Goal: Use online tool/utility: Utilize a website feature to perform a specific function

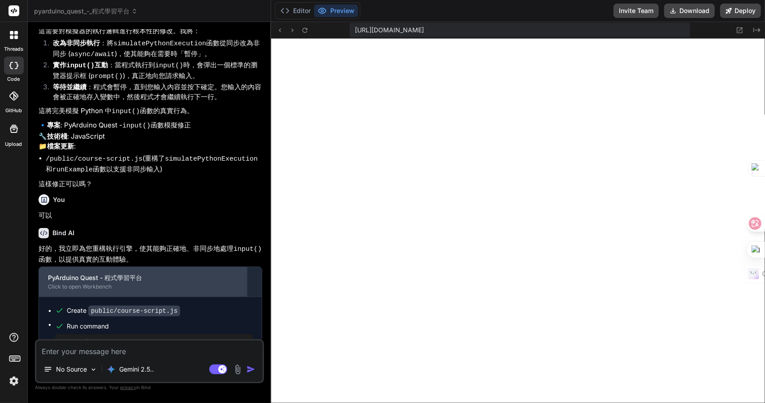
scroll to position [801, 0]
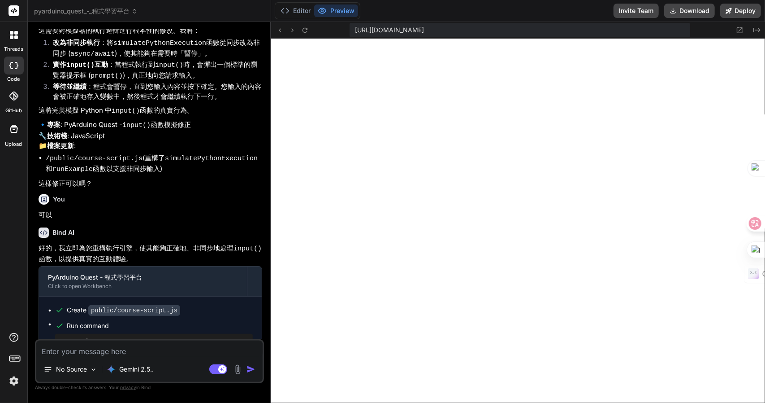
click at [109, 353] on textarea at bounding box center [149, 348] width 226 height 16
paste textarea "num1_str = input("請輸入第一個數字：") num2_str = input("請輸入第二個數字：") num1 = int(num1_str…"
type textarea "x"
type textarea "num1_str = input("請輸入第一個數字：") num2_str = input("請輸入第二個數字：") num1 = int(num1_str…"
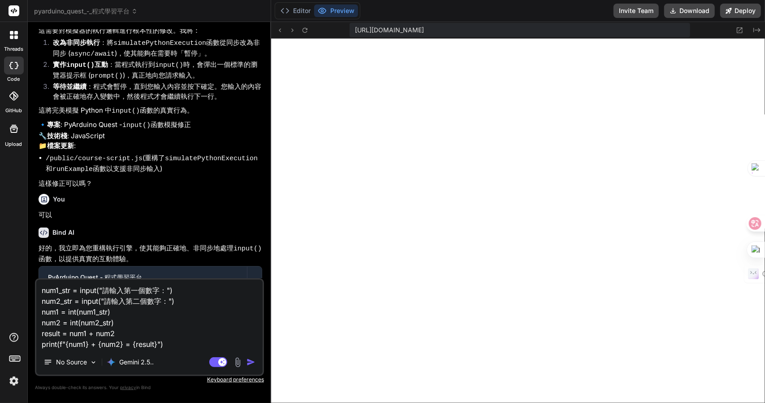
type textarea "x"
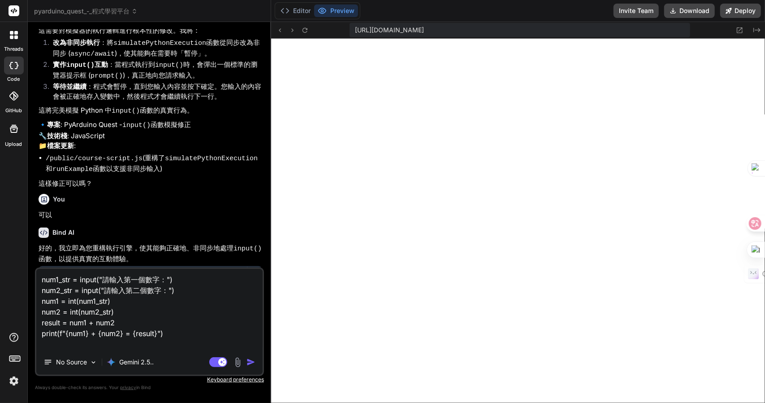
type textarea "num1_str = input("請輸入第一個數字：") num2_str = input("請輸入第二個數字：") num1 = int(num1_str…"
type textarea "x"
type textarea "num1_str = input("請輸入第一個數字：") num2_str = input("請輸入第二個數字：") num1 = int(num1_str…"
type textarea "x"
type textarea "num1_str = input("請輸入第一個數字：") num2_str = input("請輸入第二個數字：") num1 = int(num1_str…"
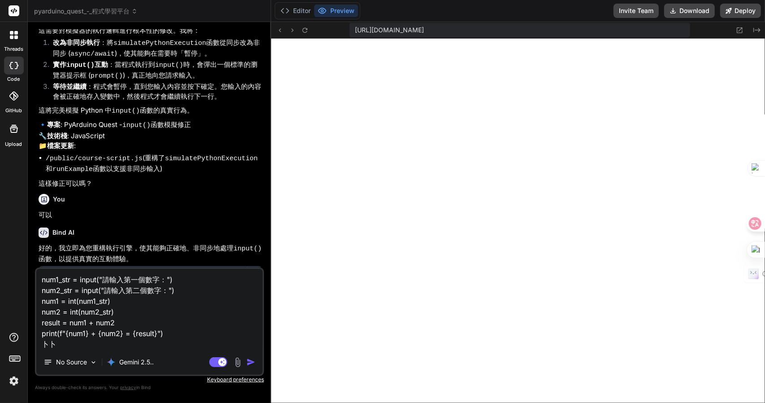
type textarea "x"
type textarea "num1_str = input("請輸入第一個數字：") num2_str = input("請輸入第二個數字：") num1 = int(num1_str…"
type textarea "x"
type textarea "num1_str = input("請輸入第一個數字：") num2_str = input("請輸入第二個數字：") num1 = int(num1_str…"
type textarea "x"
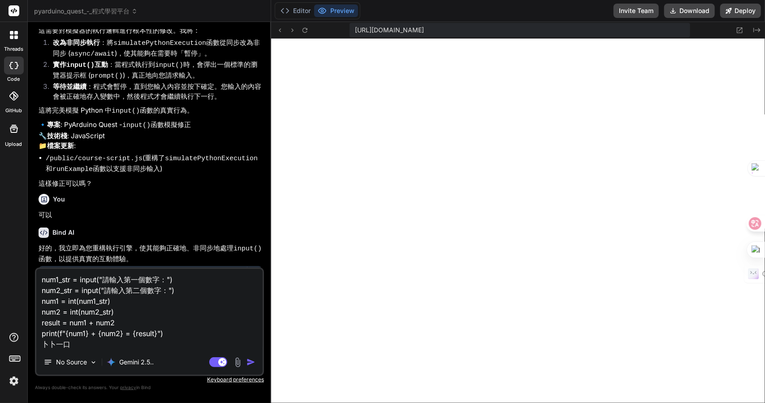
type textarea "num1_str = input("請輸入第一個數字：") num2_str = input("請輸入第二個數字：") num1 = int(num1_str…"
type textarea "x"
type textarea "num1_str = input("請輸入第一個數字：") num2_str = input("請輸入第二個數字：") num1 = int(num1_str…"
type textarea "x"
type textarea "num1_str = input("請輸入第一個數字：") num2_str = input("請輸入第二個數字：") num1 = int(num1_str…"
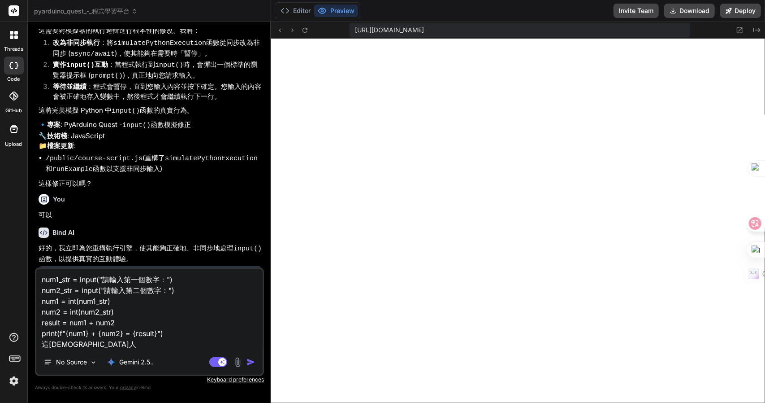
type textarea "x"
type textarea "num1_str = input("請輸入第一個數字：") num2_str = input("請輸入第二個數字：") num1 = int(num1_str…"
type textarea "x"
type textarea "num1_str = input("請輸入第一個數字：") num2_str = input("請輸入第二個數字：") num1 = int(num1_str…"
type textarea "x"
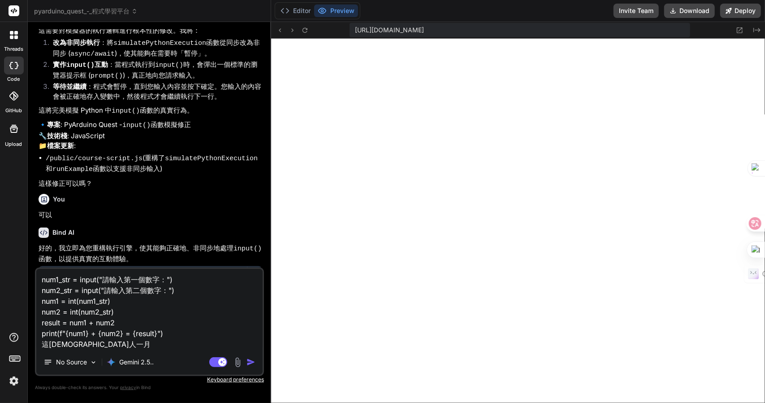
type textarea "num1_str = input("請輸入第一個數字：") num2_str = input("請輸入第二個數字：") num1 = int(num1_str…"
type textarea "x"
type textarea "num1_str = input("請輸入第一個數字：") num2_str = input("請輸入第二個數字：") num1 = int(num1_str…"
type textarea "x"
type textarea "num1_str = input("請輸入第一個數字：") num2_str = input("請輸入第二個數字：") num1 = int(num1_str…"
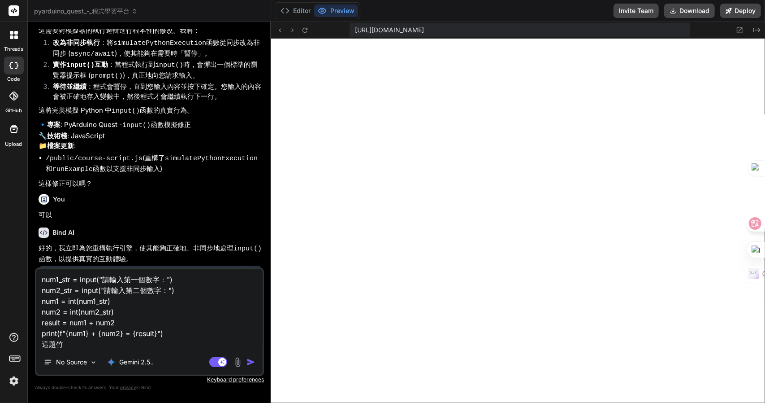
type textarea "x"
type textarea "num1_str = input("請輸入第一個數字：") num2_str = input("請輸入第二個數字：") num1 = int(num1_str…"
type textarea "x"
type textarea "num1_str = input("請輸入第一個數字：") num2_str = input("請輸入第二個數字：") num1 = int(num1_str…"
type textarea "x"
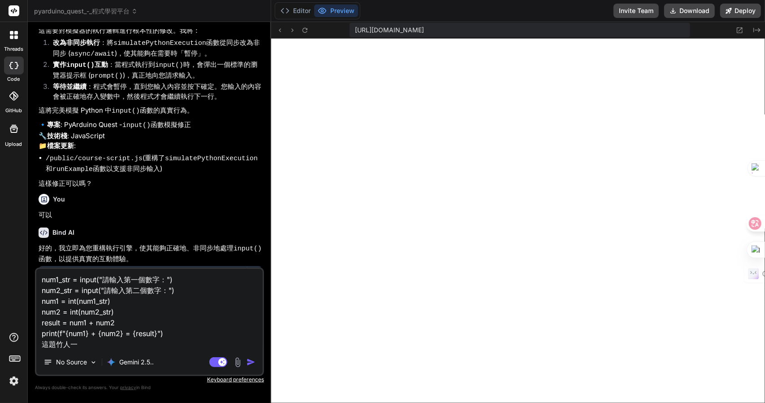
type textarea "num1_str = input("請輸入第一個數字：") num2_str = input("請輸入第二個數字：") num1 = int(num1_str…"
type textarea "x"
type textarea "num1_str = input("請輸入第一個數字：") num2_str = input("請輸入第二個數字：") num1 = int(num1_str…"
type textarea "x"
type textarea "num1_str = input("請輸入第一個數字：") num2_str = input("請輸入第二個數字：") num1 = int(num1_str…"
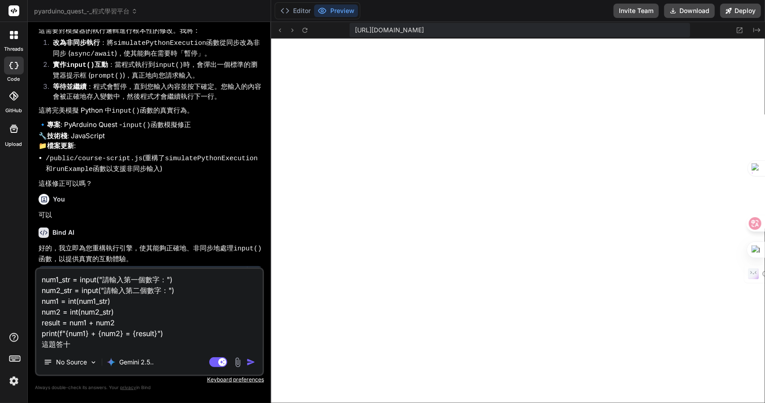
type textarea "x"
type textarea "num1_str = input("請輸入第一個數字：") num2_str = input("請輸入第二個數字：") num1 = int(num1_str…"
type textarea "x"
type textarea "num1_str = input("請輸入第一個數字：") num2_str = input("請輸入第二個數字：") num1 = int(num1_str…"
type textarea "x"
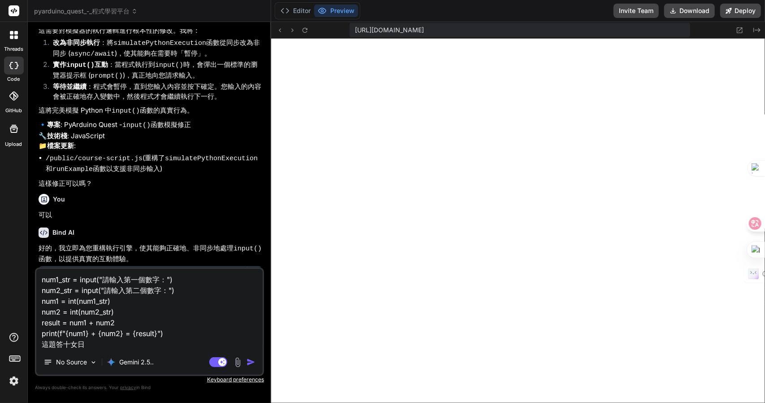
type textarea "num1_str = input("請輸入第一個數字：") num2_str = input("請輸入第二個數字：") num1 = int(num1_str…"
type textarea "x"
type textarea "num1_str = input("請輸入第一個數字：") num2_str = input("請輸入第二個數字：") num1 = int(num1_str…"
type textarea "x"
type textarea "num1_str = input("請輸入第一個數字：") num2_str = input("請輸入第二個數字：") num1 = int(num1_str…"
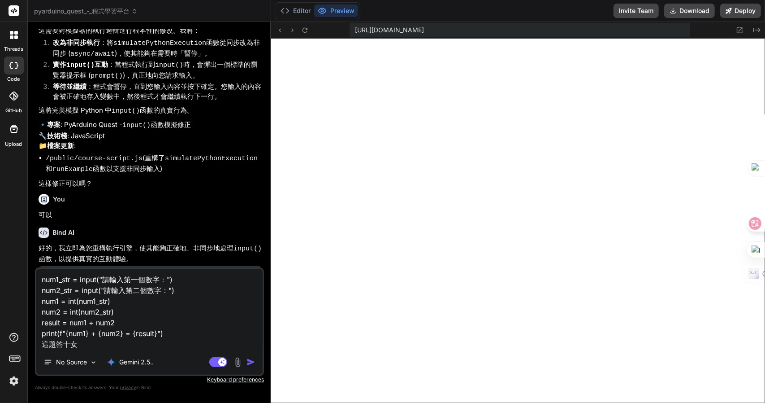
type textarea "x"
type textarea "num1_str = input("請輸入第一個數字：") num2_str = input("請輸入第二個數字：") num1 = int(num1_str…"
type textarea "x"
type textarea "num1_str = input("請輸入第一個數字：") num2_str = input("請輸入第二個數字：") num1 = int(num1_str…"
type textarea "x"
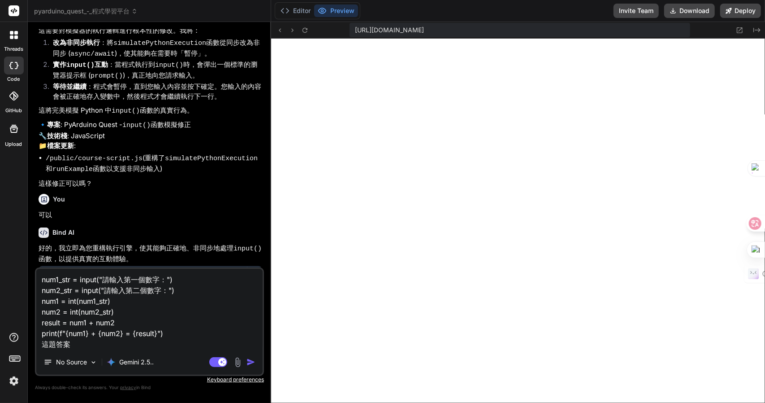
type textarea "num1_str = input("請輸入第一個數字：") num2_str = input("請輸入第二個數字：") num1 = int(num1_str…"
type textarea "x"
type textarea "num1_str = input("請輸入第一個數字：") num2_str = input("請輸入第二個數字：") num1 = int(num1_str…"
type textarea "x"
type textarea "num1_str = input("請輸入第一個數字：") num2_str = input("請輸入第二個數字：") num1 = int(num1_str…"
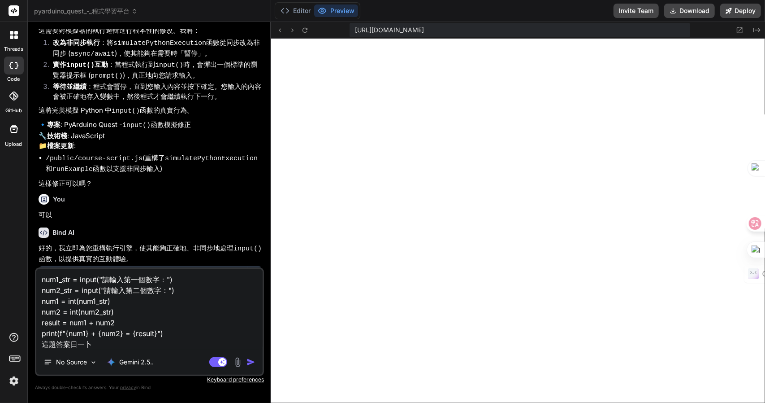
type textarea "x"
type textarea "num1_str = input("請輸入第一個數字：") num2_str = input("請輸入第二個數字：") num1 = int(num1_str…"
type textarea "x"
type textarea "num1_str = input("請輸入第一個數字：") num2_str = input("請輸入第二個數字：") num1 = int(num1_str…"
type textarea "x"
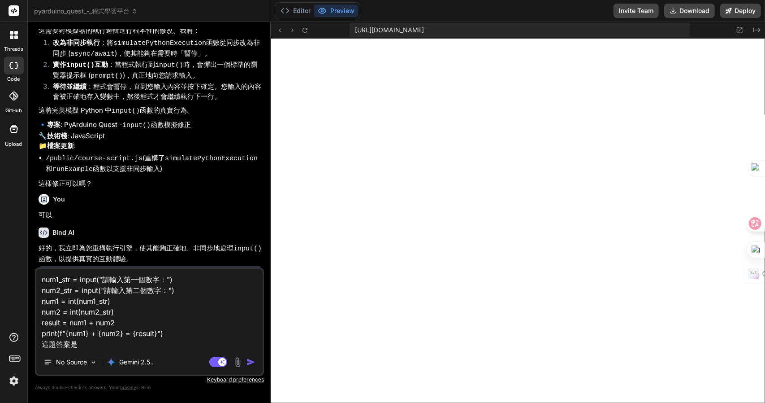
type textarea "num1_str = input("請輸入第一個數字：") num2_str = input("請輸入第二個數字：") num1 = int(num1_str…"
type textarea "x"
type textarea "num1_str = input("請輸入第一個數字：") num2_str = input("請輸入第二個數字：") num1 = int(num1_str…"
type textarea "x"
type textarea "num1_str = input("請輸入第一個數字：") num2_str = input("請輸入第二個數字：") num1 = int(num1_str…"
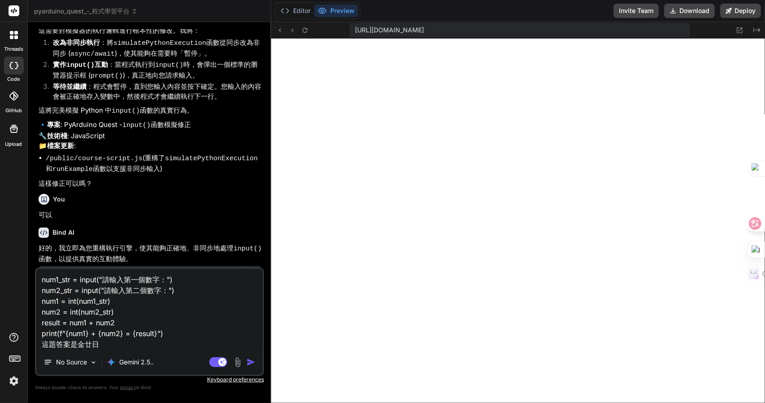
type textarea "x"
type textarea "num1_str = input("請輸入第一個數字：") num2_str = input("請輸入第二個數字：") num1 = int(num1_str…"
type textarea "x"
type textarea "num1_str = input("請輸入第一個數字：") num2_str = input("請輸入第二個數字：") num1 = int(num1_str…"
type textarea "x"
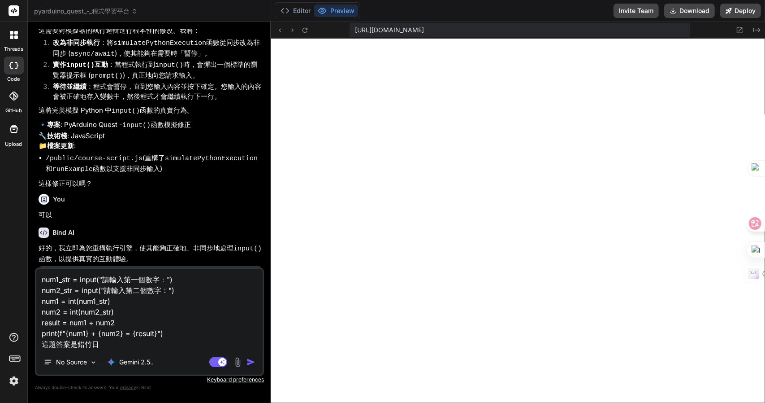
type textarea "num1_str = input("請輸入第一個數字：") num2_str = input("請輸入第二個數字：") num1 = int(num1_str…"
type textarea "x"
type textarea "num1_str = input("請輸入第一個數字：") num2_str = input("請輸入第二個數字：") num1 = int(num1_str…"
type textarea "x"
type textarea "num1_str = input("請輸入第一個數字：") num2_str = input("請輸入第二個數字：") num1 = int(num1_str…"
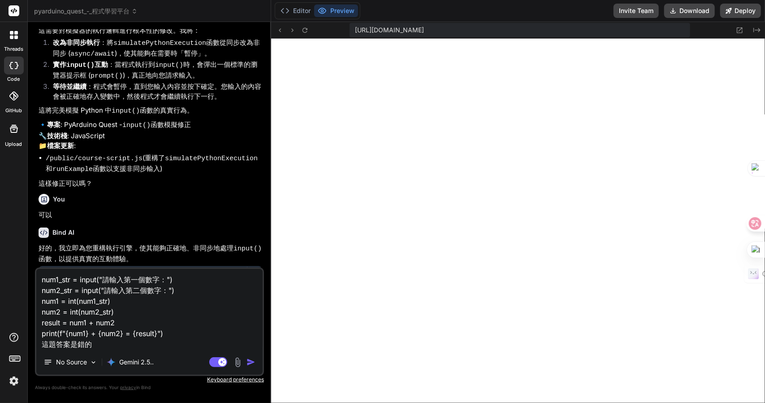
type textarea "x"
type textarea "num1_str = input("請輸入第一個數字：") num2_str = input("請輸入第二個數字：") num1 = int(num1_str…"
type textarea "x"
type textarea "num1_str = input("請輸入第一個數字：") num2_str = input("請輸入第二個數字：") num1 = int(num1_str…"
type textarea "x"
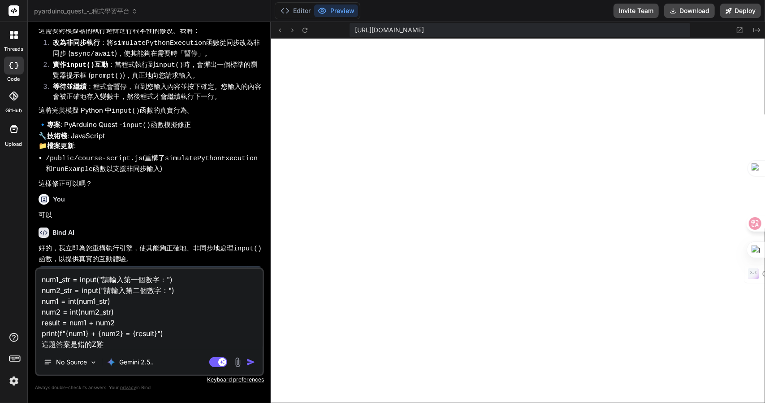
type textarea "num1_str = input("請輸入第一個數字：") num2_str = input("請輸入第二個數字：") num1 = int(num1_str…"
type textarea "x"
type textarea "num1_str = input("請輸入第一個數字：") num2_str = input("請輸入第二個數字：") num1 = int(num1_str…"
type textarea "x"
type textarea "num1_str = input("請輸入第一個數字：") num2_str = input("請輸入第二個數字：") num1 = int(num1_str…"
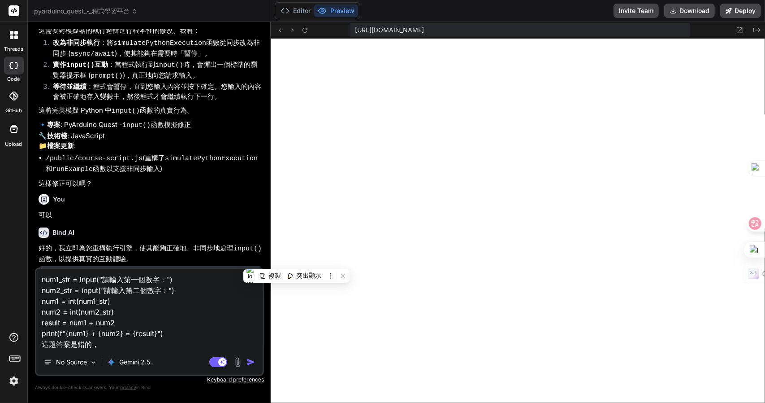
click at [134, 340] on textarea "num1_str = input("請輸入第一個數字：") num2_str = input("請輸入第二個數字：") num1 = int(num1_str…" at bounding box center [149, 309] width 226 height 81
paste textarea "1 + 2 = num1 + num2"
type textarea "x"
type textarea "num1_str = input("請輸入第一個數字：") num2_str = input("請輸入第二個數字：") num1 = int(num1_str…"
click at [100, 343] on textarea "num1_str = input("請輸入第一個數字：") num2_str = input("請輸入第二個數字：") num1 = int(num1_str…" at bounding box center [149, 309] width 226 height 81
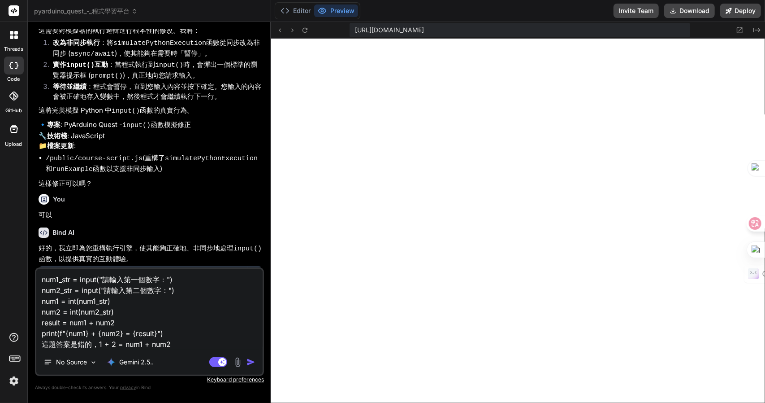
type textarea "x"
type textarea "num1_str = input("請輸入第一個數字：") num2_str = input("請輸入第二個數字：") num1 = int(num1_str…"
type textarea "x"
type textarea "num1_str = input("請輸入第一個數字：") num2_str = input("請輸入第二個數字：") num1 = int(num1_str…"
type textarea "x"
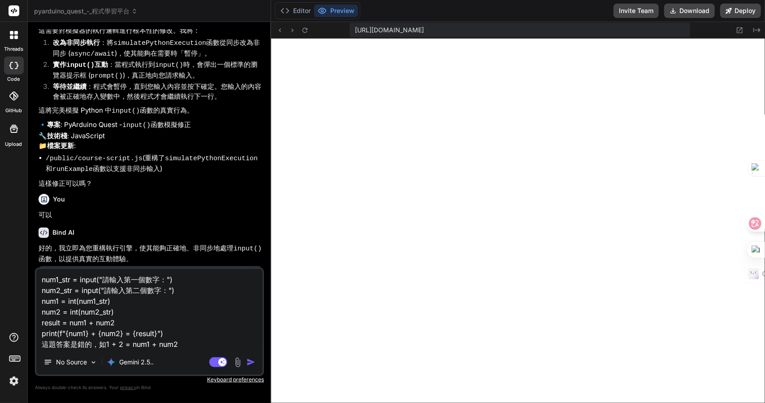
type textarea "num1_str = input("請輸入第一個數字：") num2_str = input("請輸入第二個數字：") num1 = int(num1_str…"
type textarea "x"
type textarea "num1_str = input("請輸入第一個數字：") num2_str = input("請輸入第二個數字：") num1 = int(num1_str…"
type textarea "x"
type textarea "num1_str = input("請輸入第一個數字：") num2_str = input("請輸入第二個數字：") num1 = int(num1_str…"
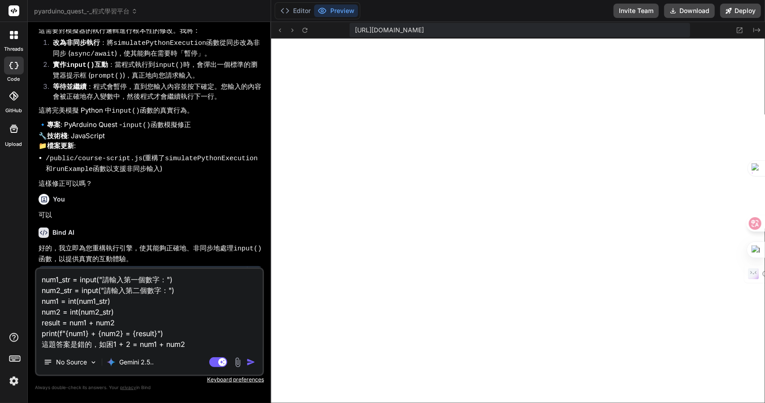
type textarea "x"
type textarea "num1_str = input("請輸入第一個數字：") num2_str = input("請輸入第二個數字：") num1 = int(num1_str…"
type textarea "x"
type textarea "num1_str = input("請輸入第一個數字：") num2_str = input("請輸入第二個數字：") num1 = int(num1_str…"
type textarea "x"
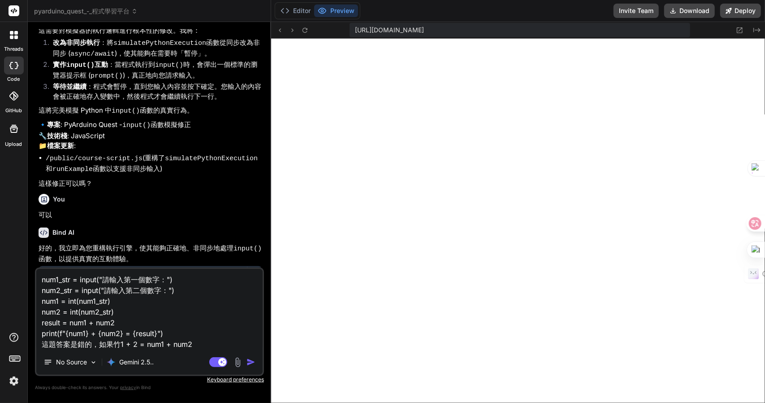
type textarea "num1_str = input("請輸入第一個數字：") num2_str = input("請輸入第二個數字：") num1 = int(num1_str…"
type textarea "x"
type textarea "num1_str = input("請輸入第一個數字：") num2_str = input("請輸入第二個數字：") num1 = int(num1_str…"
type textarea "x"
type textarea "num1_str = input("請輸入第一個數字：") num2_str = input("請輸入第二個數字：") num1 = int(num1_str…"
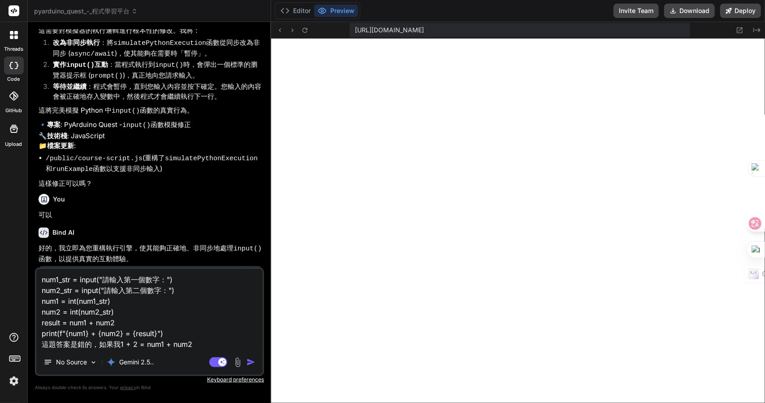
type textarea "x"
type textarea "num1_str = input("請輸入第一個數字：") num2_str = input("請輸入第二個數字：") num1 = int(num1_str…"
type textarea "x"
type textarea "num1_str = input("請輸入第一個數字：") num2_str = input("請輸入第二個數字：") num1 = int(num1_str…"
type textarea "x"
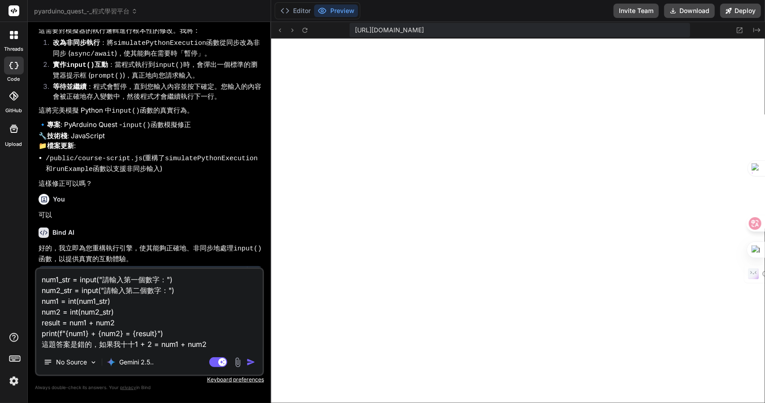
type textarea "num1_str = input("請輸入第一個數字：") num2_str = input("請輸入第二個數字：") num1 = int(num1_str…"
type textarea "x"
type textarea "num1_str = input("請輸入第一個數字：") num2_str = input("請輸入第二個數字：") num1 = int(num1_str…"
type textarea "x"
type textarea "num1_str = input("請輸入第一個數字：") num2_str = input("請輸入第二個數字：") num1 = int(num1_str…"
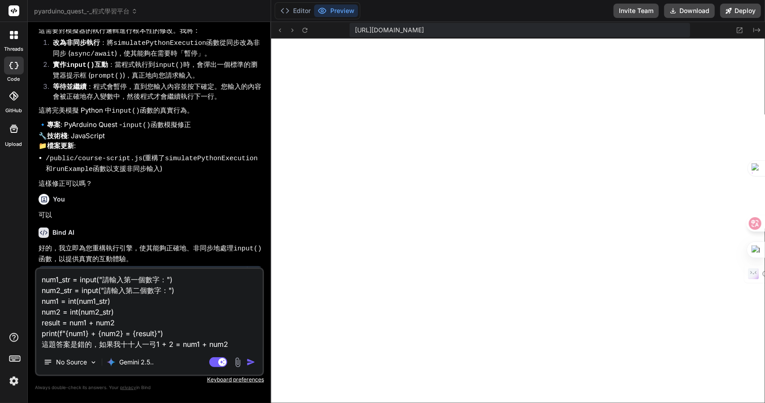
type textarea "x"
type textarea "num1_str = input("請輸入第一個數字：") num2_str = input("請輸入第二個數字：") num1 = int(num1_str…"
type textarea "x"
type textarea "num1_str = input("請輸入第一個數字：") num2_str = input("請輸入第二個數字：") num1 = int(num1_str…"
type textarea "x"
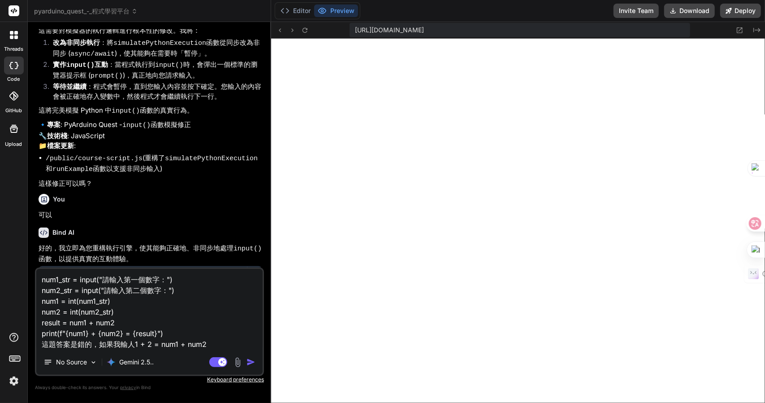
type textarea "num1_str = input("請輸入第一個數字：") num2_str = input("請輸入第二個數字：") num1 = int(num1_str…"
type textarea "x"
type textarea "num1_str = input("請輸入第一個數字：") num2_str = input("請輸入第二個數字：") num1 = int(num1_str…"
type textarea "x"
type textarea "num1_str = input("請輸入第一個數字：") num2_str = input("請輸入第二個數字：") num1 = int(num1_str…"
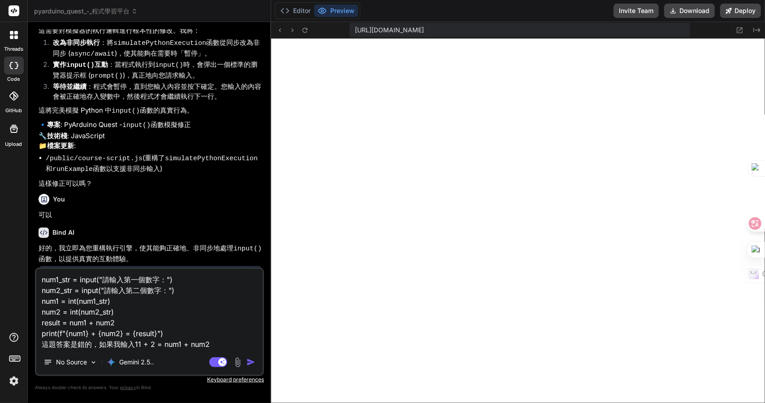
type textarea "x"
type textarea "num1_str = input("請輸入第一個數字：") num2_str = input("請輸入第二個數字：") num1 = int(num1_str…"
type textarea "x"
type textarea "num1_str = input("請輸入第一個數字：") num2_str = input("請輸入第二個數字：") num1 = int(num1_str…"
type textarea "x"
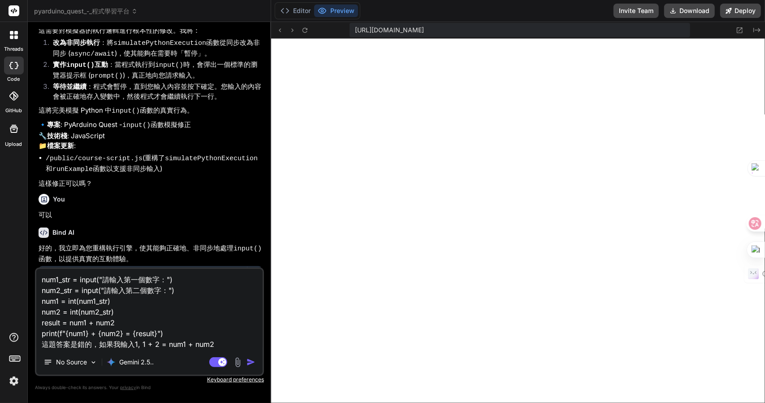
type textarea "num1_str = input("請輸入第一個數字：") num2_str = input("請輸入第二個數字：") num1 = int(num1_str…"
type textarea "x"
type textarea "num1_str = input("請輸入第一個數字：") num2_str = input("請輸入第二個數字：") num1 = int(num1_str…"
type textarea "x"
type textarea "num1_str = input("請輸入第一個數字：") num2_str = input("請輸入第二個數字：") num1 = int(num1_str…"
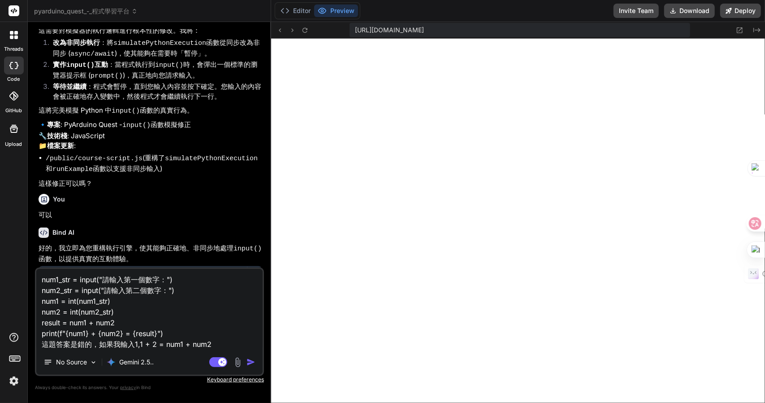
type textarea "x"
type textarea "num1_str = input("請輸入第一個數字：") num2_str = input("請輸入第二個數字：") num1 = int(num1_str…"
type textarea "x"
type textarea "num1_str = input("請輸入第一個數字：") num2_str = input("請輸入第二個數字：") num1 = int(num1_str…"
type textarea "x"
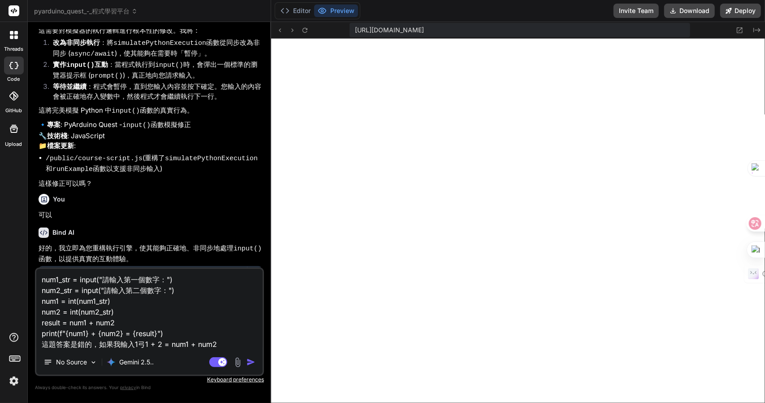
type textarea "num1_str = input("請輸入第一個數字：") num2_str = input("請輸入第二個數字：") num1 = int(num1_str…"
type textarea "x"
type textarea "num1_str = input("請輸入第一個數字：") num2_str = input("請輸入第二個數字：") num1 = int(num1_str…"
type textarea "x"
type textarea "num1_str = input("請輸入第一個數字：") num2_str = input("請輸入第二個數字：") num1 = int(num1_str…"
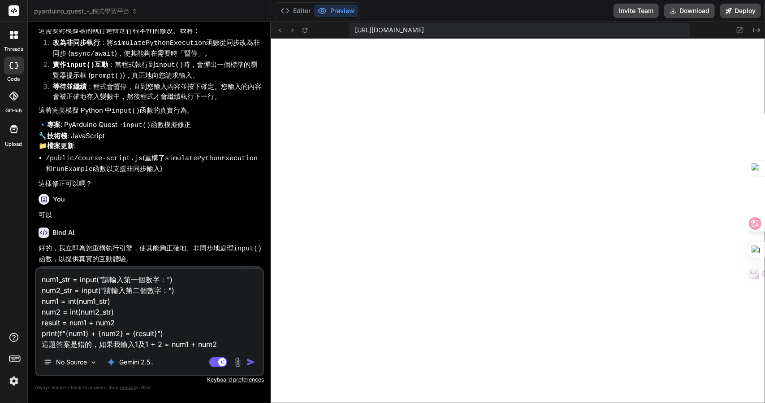
type textarea "x"
type textarea "num1_str = input("請輸入第一個數字：") num2_str = input("請輸入第二個數字：") num1 = int(num1_str…"
type textarea "x"
type textarea "num1_str = input("請輸入第一個數字：") num2_str = input("請輸入第二個數字：") num1 = int(num1_str…"
type textarea "x"
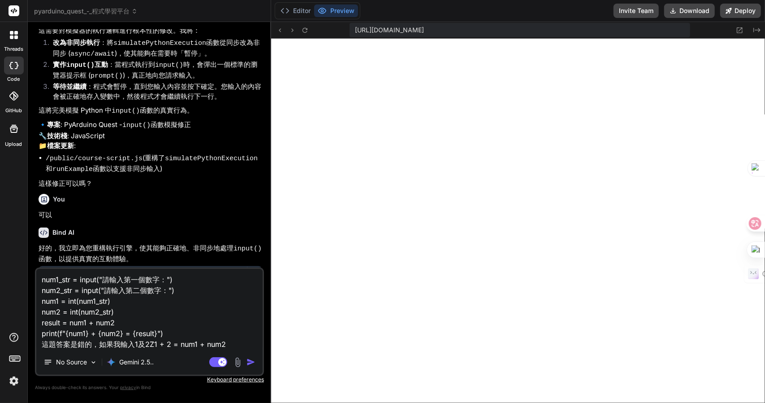
type textarea "num1_str = input("請輸入第一個數字：") num2_str = input("請輸入第二個數字：") num1 = int(num1_str…"
type textarea "x"
type textarea "num1_str = input("請輸入第一個數字：") num2_str = input("請輸入第二個數字：") num1 = int(num1_str…"
type textarea "x"
type textarea "num1_str = input("請輸入第一個數字：") num2_str = input("請輸入第二個數字：") num1 = int(num1_str…"
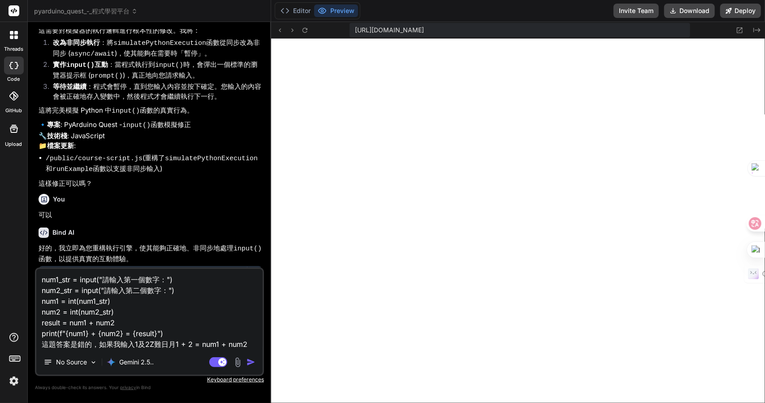
type textarea "x"
type textarea "num1_str = input("請輸入第一個數字：") num2_str = input("請輸入第二個數字：") num1 = int(num1_str…"
type textarea "x"
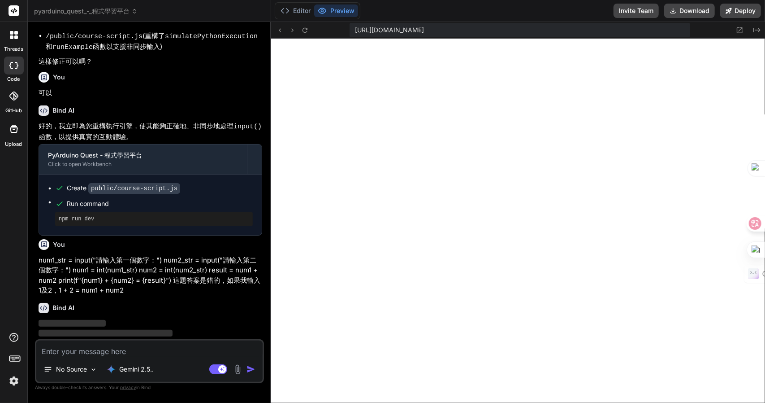
scroll to position [924, 0]
type textarea "x"
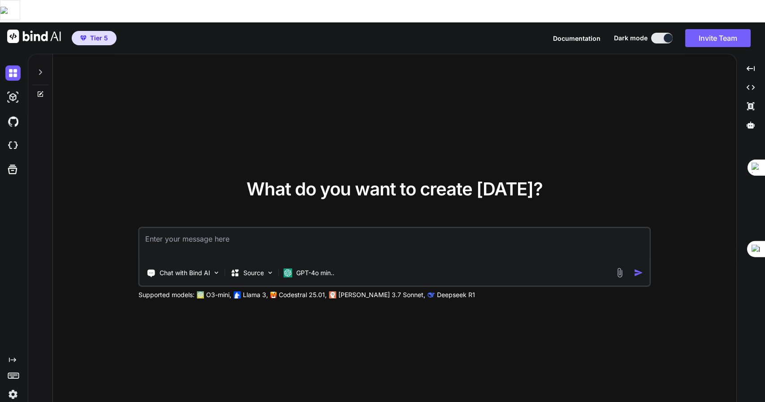
type textarea "x"
